Goal: Find specific page/section: Find specific page/section

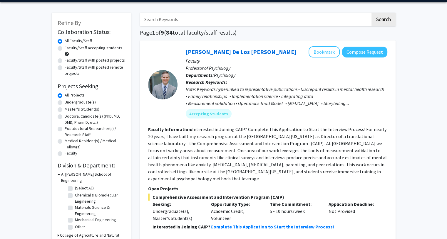
scroll to position [19, 0]
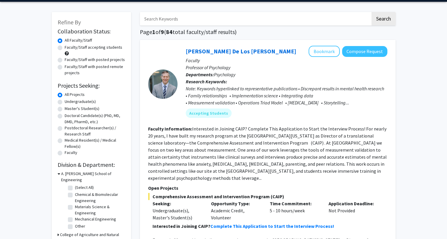
click at [72, 47] on label "Faculty/Staff accepting students" at bounding box center [94, 47] width 58 height 6
click at [68, 47] on input "Faculty/Staff accepting students" at bounding box center [67, 46] width 4 height 4
radio input "true"
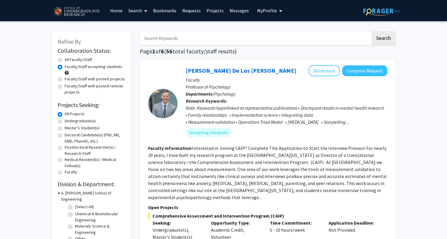
click at [78, 121] on label "Undergraduate(s)" at bounding box center [80, 121] width 31 height 6
click at [68, 121] on input "Undergraduate(s)" at bounding box center [67, 120] width 4 height 4
radio input "true"
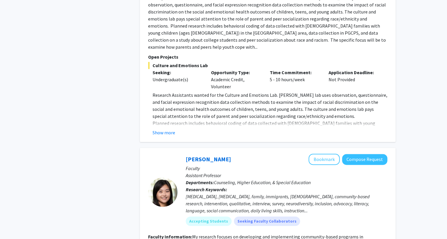
scroll to position [694, 0]
